Goal: Task Accomplishment & Management: Manage account settings

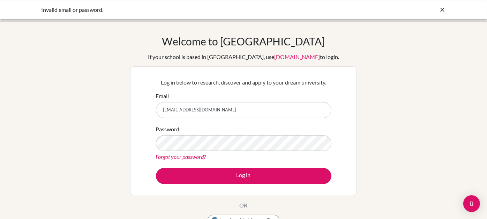
click at [201, 154] on link "Forgot your password?" at bounding box center [181, 156] width 50 height 7
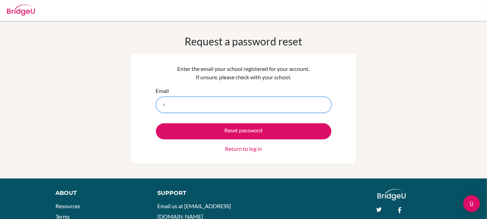
type input "[EMAIL_ADDRESS][DOMAIN_NAME]"
click at [156, 123] on button "Reset password" at bounding box center [244, 131] width 176 height 16
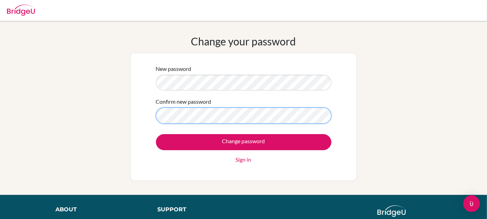
click at [156, 134] on input "Change password" at bounding box center [244, 142] width 176 height 16
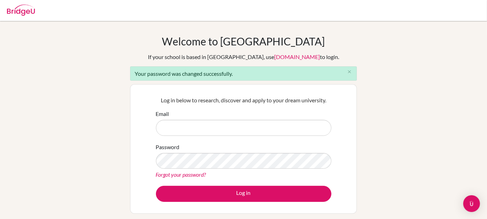
click at [239, 122] on input "Email" at bounding box center [244, 128] width 176 height 16
type input "[EMAIL_ADDRESS][DOMAIN_NAME]"
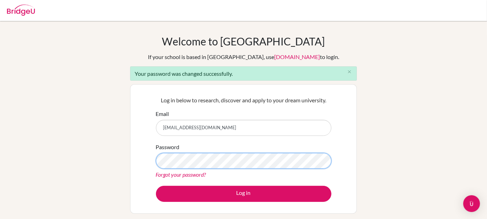
click at [156, 186] on button "Log in" at bounding box center [244, 194] width 176 height 16
